Goal: Task Accomplishment & Management: Manage account settings

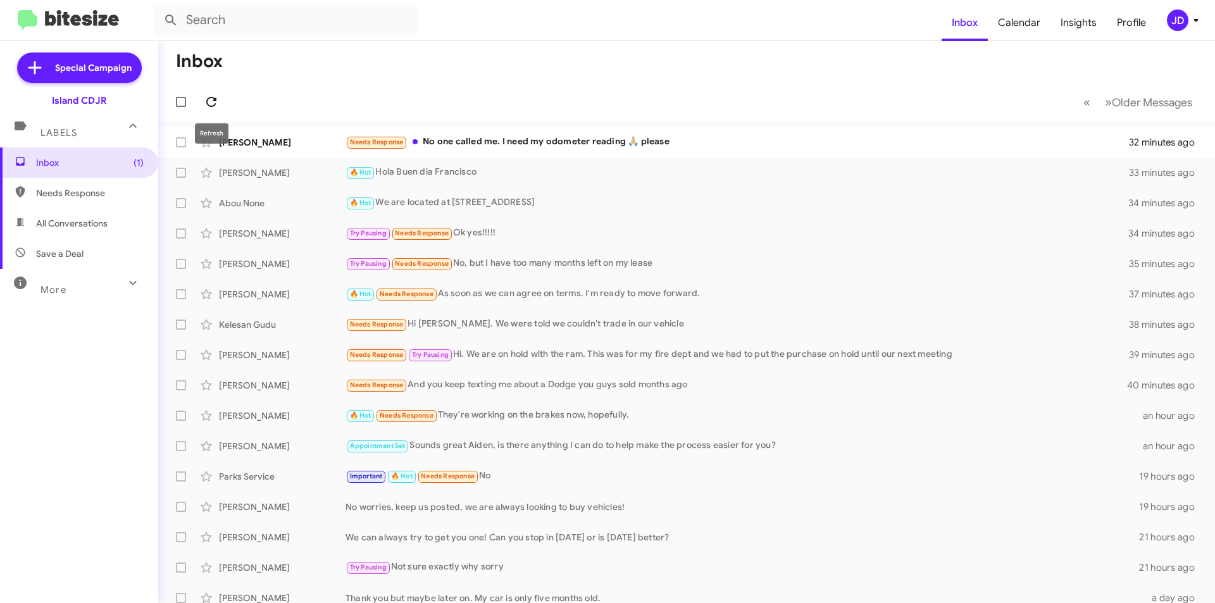
click at [212, 95] on icon at bounding box center [211, 101] width 15 height 15
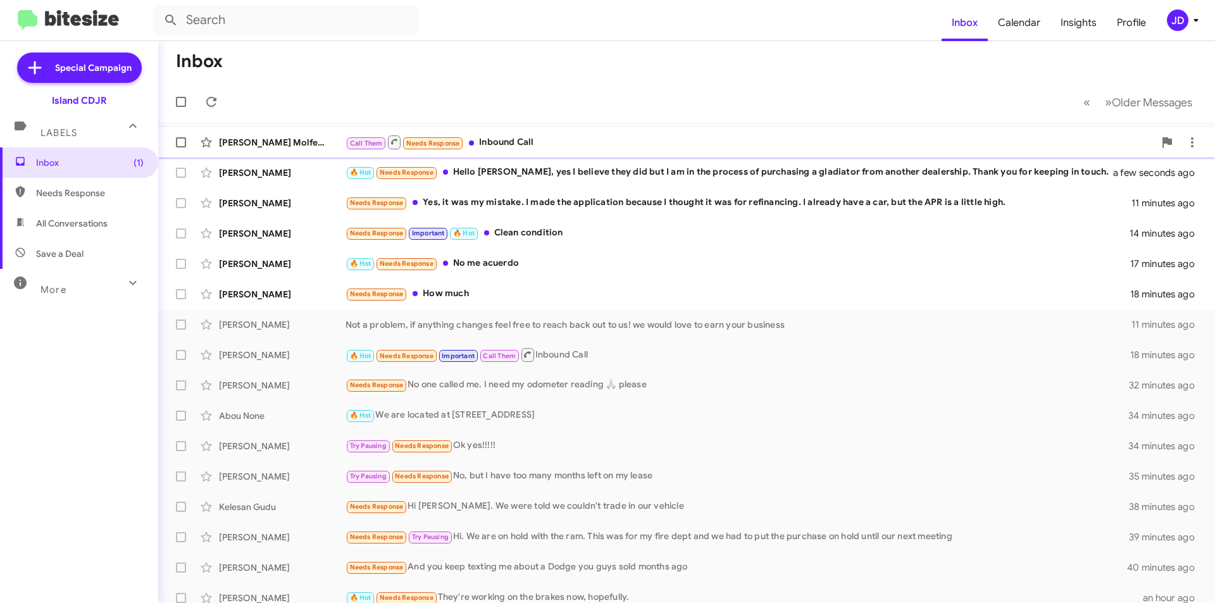
click at [472, 137] on div "Call Them Needs Response Inbound Call" at bounding box center [750, 142] width 809 height 16
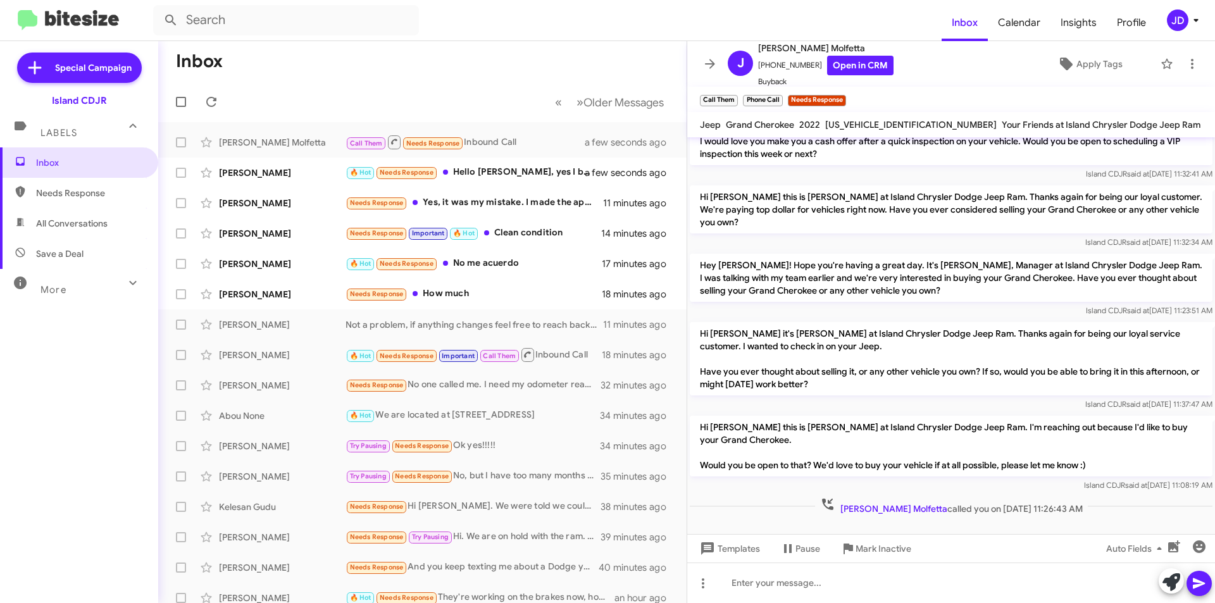
scroll to position [232, 0]
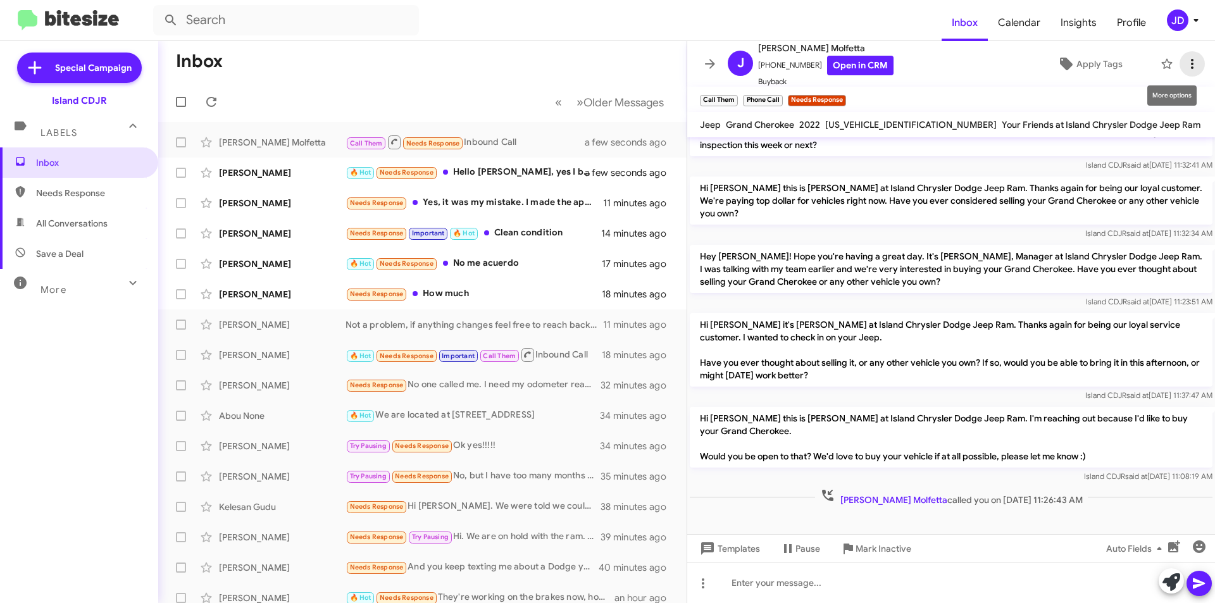
click at [1185, 56] on icon at bounding box center [1192, 63] width 15 height 15
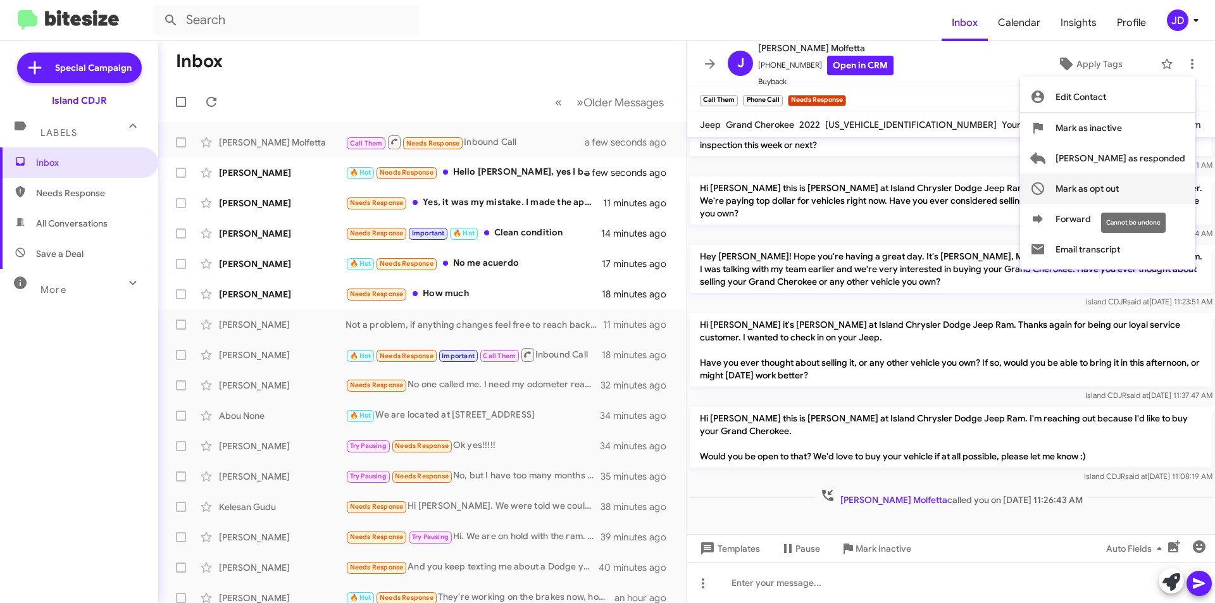
click at [1119, 191] on span "Mark as opt out" at bounding box center [1087, 188] width 63 height 30
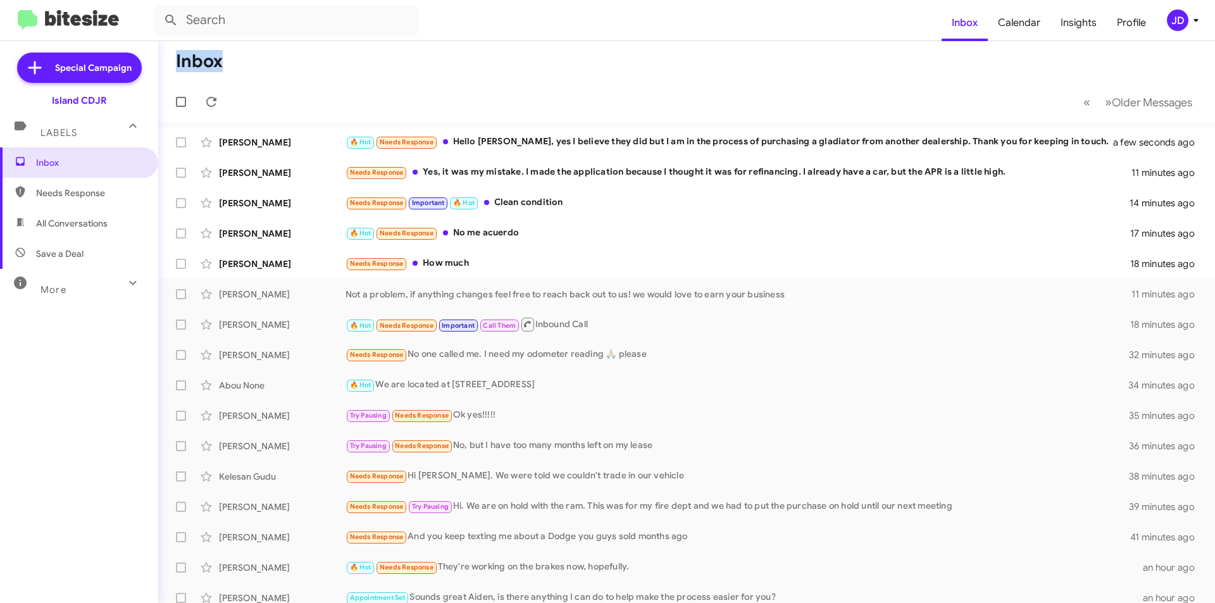
drag, startPoint x: 514, startPoint y: 94, endPoint x: 166, endPoint y: 63, distance: 348.9
click at [166, 63] on mat-toolbar "Inbox « Previous » Next Older Messages" at bounding box center [686, 81] width 1057 height 81
click at [166, 62] on mat-toolbar-row "Inbox" at bounding box center [686, 61] width 1057 height 41
drag, startPoint x: 166, startPoint y: 62, endPoint x: 256, endPoint y: 58, distance: 89.9
click at [256, 58] on mat-toolbar-row "Inbox" at bounding box center [686, 61] width 1057 height 41
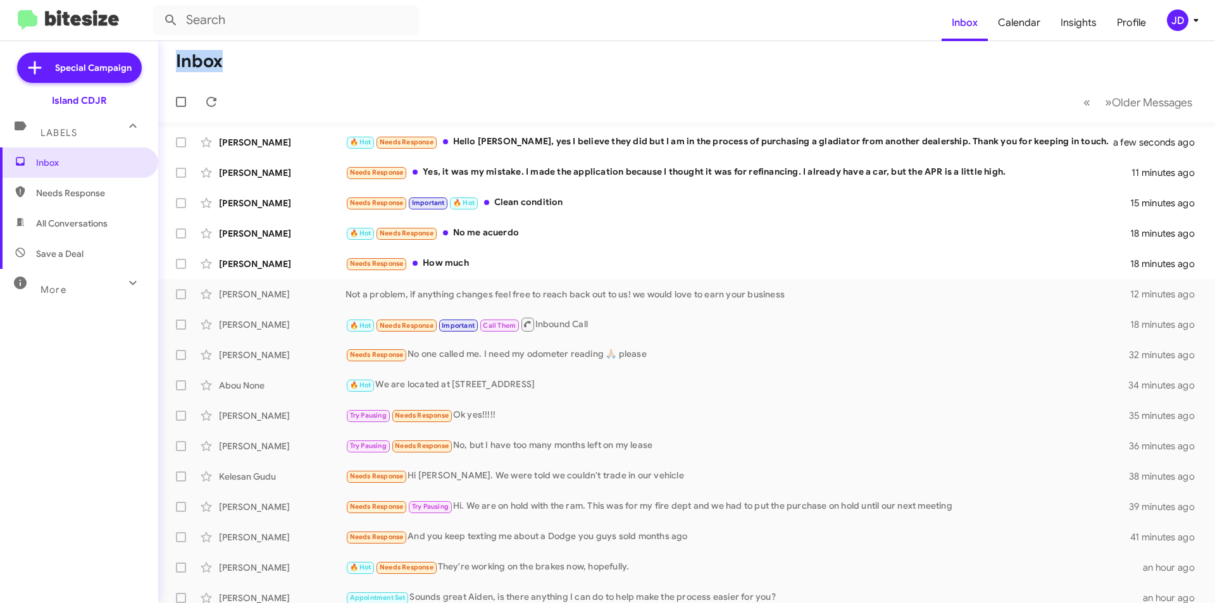
click at [256, 58] on mat-toolbar-row "Inbox" at bounding box center [686, 61] width 1057 height 41
drag, startPoint x: 256, startPoint y: 58, endPoint x: 180, endPoint y: 56, distance: 76.0
click at [180, 56] on mat-toolbar-row "Inbox" at bounding box center [686, 61] width 1057 height 41
click at [180, 56] on h1 "Inbox" at bounding box center [199, 61] width 47 height 20
drag, startPoint x: 176, startPoint y: 56, endPoint x: 260, endPoint y: 58, distance: 84.2
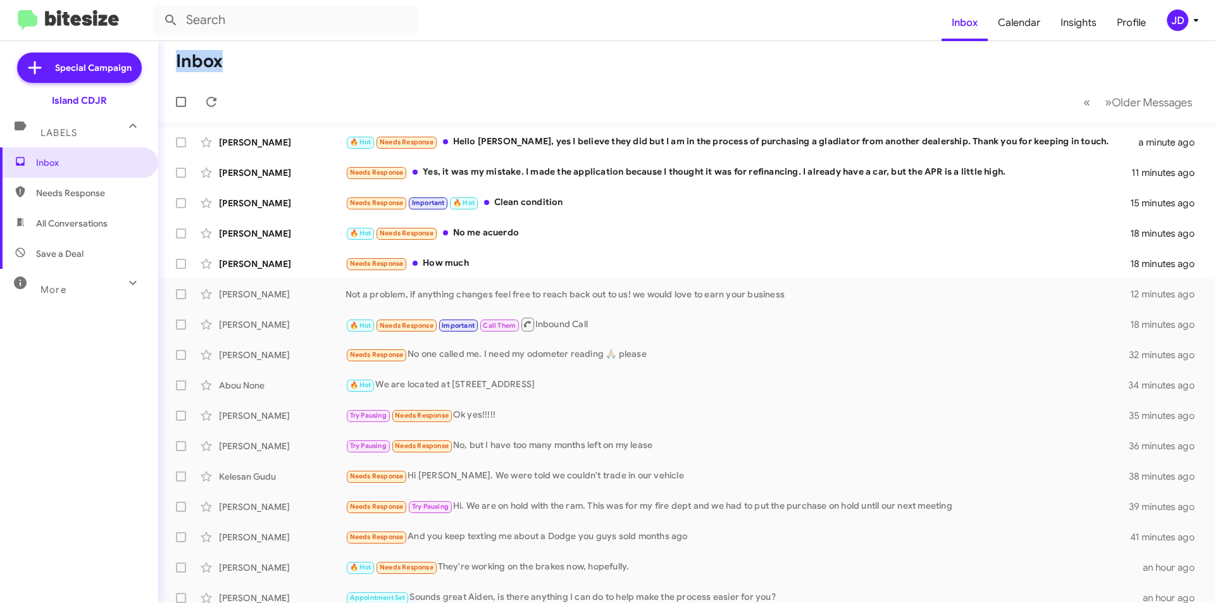
click at [260, 58] on mat-toolbar-row "Inbox" at bounding box center [686, 61] width 1057 height 41
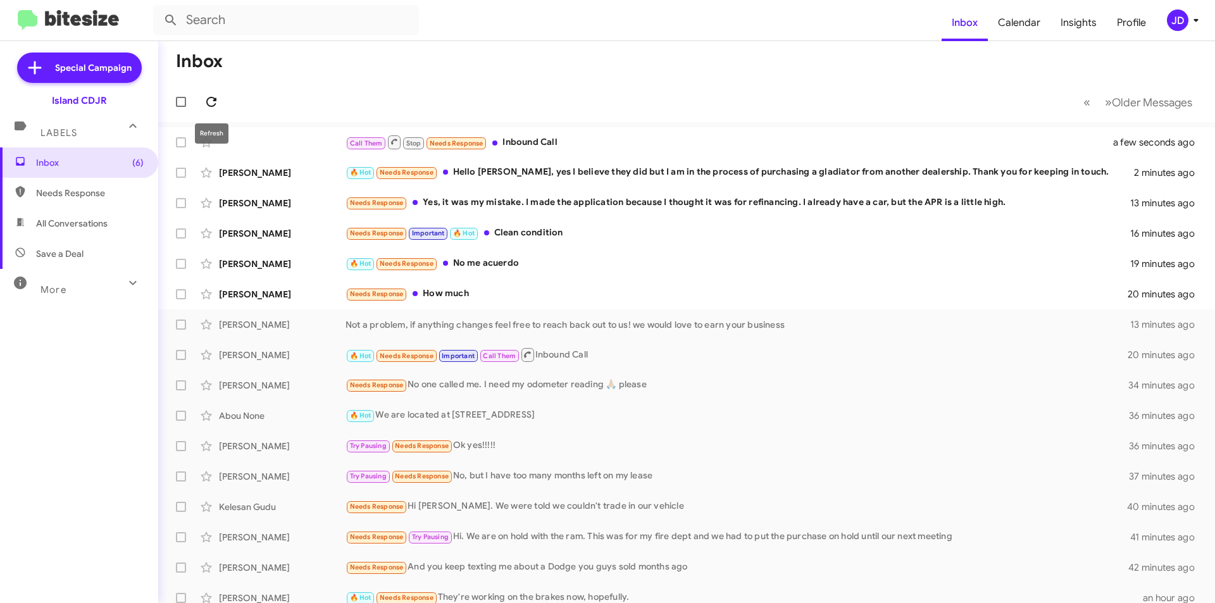
click at [216, 96] on icon at bounding box center [211, 101] width 15 height 15
